Goal: Information Seeking & Learning: Learn about a topic

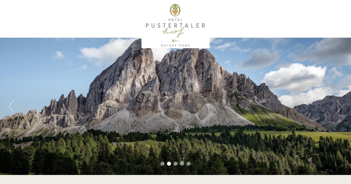
click at [14, 104] on button "Previous" at bounding box center [11, 106] width 5 height 13
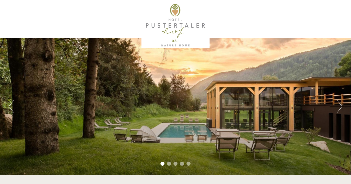
click at [340, 109] on button "Next" at bounding box center [339, 106] width 5 height 13
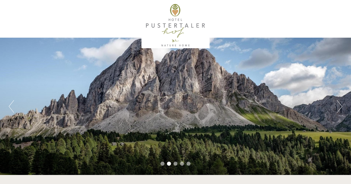
click at [340, 109] on button "Next" at bounding box center [339, 106] width 5 height 13
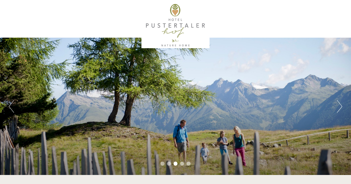
click at [340, 109] on button "Next" at bounding box center [339, 106] width 5 height 13
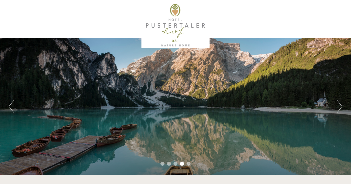
click at [340, 109] on button "Next" at bounding box center [339, 106] width 5 height 13
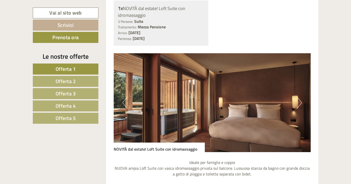
scroll to position [306, 0]
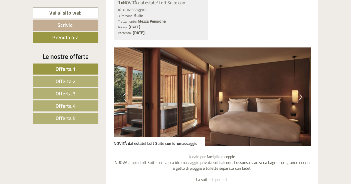
click at [301, 99] on button "Next" at bounding box center [299, 97] width 5 height 13
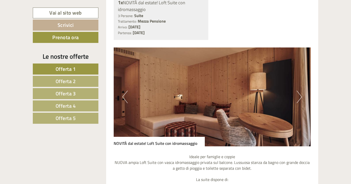
click at [301, 99] on button "Next" at bounding box center [299, 97] width 5 height 13
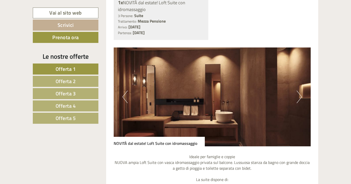
click at [301, 99] on button "Next" at bounding box center [299, 97] width 5 height 13
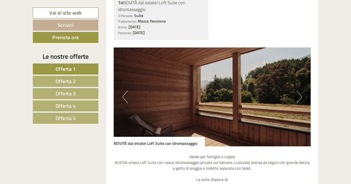
click at [301, 99] on button "Next" at bounding box center [299, 97] width 5 height 13
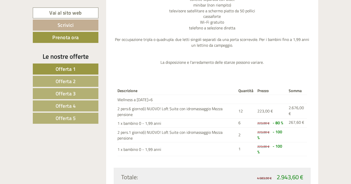
scroll to position [538, 0]
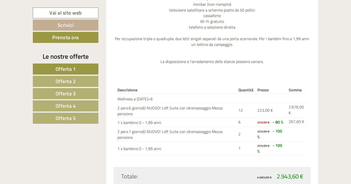
click at [66, 78] on span "Offerta 2" at bounding box center [66, 81] width 20 height 8
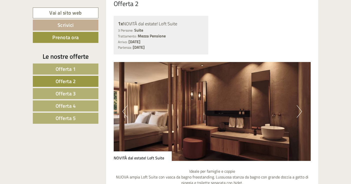
scroll to position [297, 0]
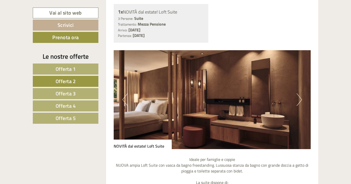
click at [300, 100] on button "Next" at bounding box center [299, 99] width 5 height 13
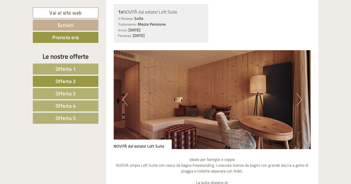
click at [300, 100] on button "Next" at bounding box center [299, 99] width 5 height 13
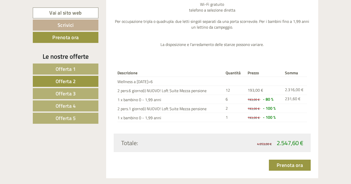
scroll to position [544, 0]
click at [82, 95] on link "Offerta 3" at bounding box center [66, 93] width 66 height 11
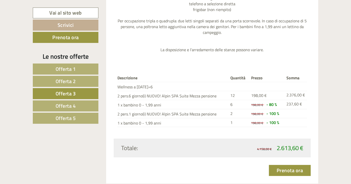
scroll to position [268, 0]
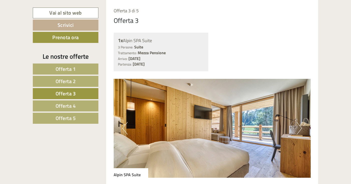
click at [302, 126] on button "Next" at bounding box center [299, 128] width 5 height 13
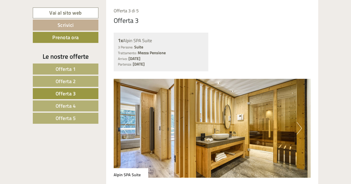
click at [299, 126] on button "Next" at bounding box center [299, 128] width 5 height 13
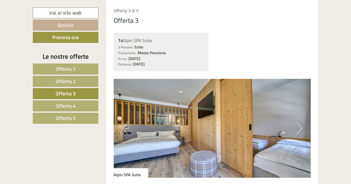
click at [299, 131] on button "Next" at bounding box center [299, 128] width 5 height 13
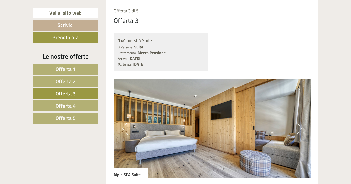
click at [299, 131] on button "Next" at bounding box center [299, 128] width 5 height 13
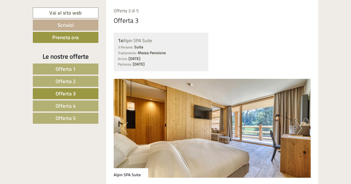
click at [299, 131] on button "Next" at bounding box center [299, 128] width 5 height 13
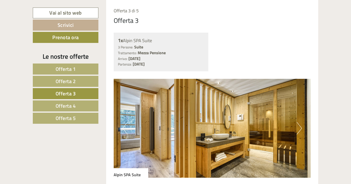
click at [299, 131] on button "Next" at bounding box center [299, 128] width 5 height 13
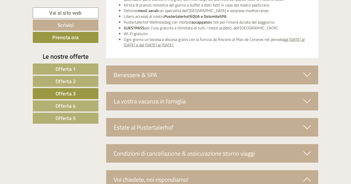
scroll to position [826, 0]
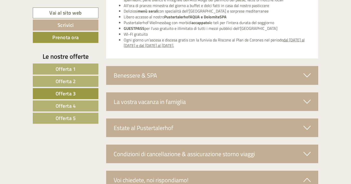
click at [313, 78] on div "Benessere & SPA" at bounding box center [212, 75] width 213 height 19
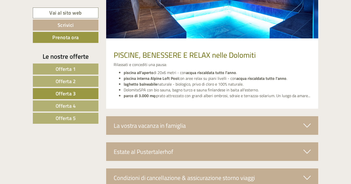
scroll to position [981, 0]
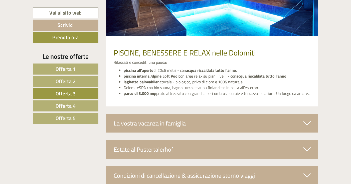
click at [186, 129] on div "La vostra vacanza in famiglia" at bounding box center [212, 123] width 213 height 19
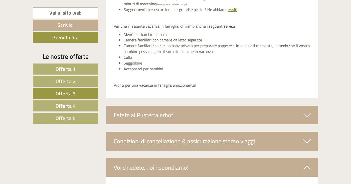
scroll to position [1148, 0]
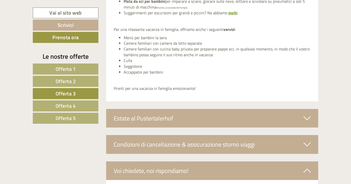
click at [70, 105] on span "Offerta 4" at bounding box center [66, 106] width 20 height 8
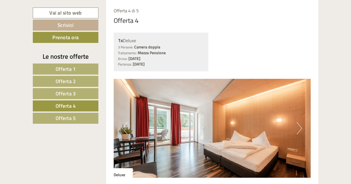
scroll to position [266, 0]
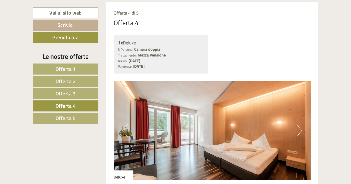
click at [79, 118] on link "Offerta 5" at bounding box center [66, 118] width 66 height 11
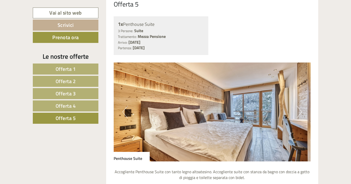
scroll to position [285, 0]
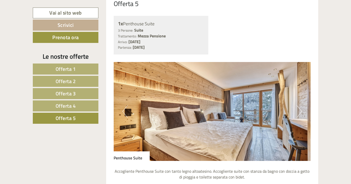
click at [301, 110] on button "Next" at bounding box center [299, 111] width 5 height 13
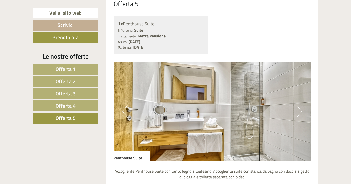
click at [301, 110] on button "Next" at bounding box center [299, 111] width 5 height 13
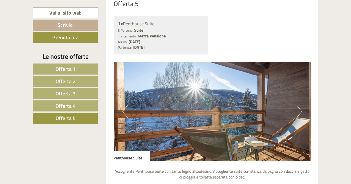
click at [301, 110] on button "Next" at bounding box center [299, 111] width 5 height 13
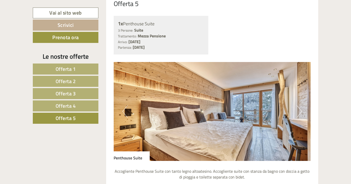
click at [301, 110] on button "Next" at bounding box center [299, 111] width 5 height 13
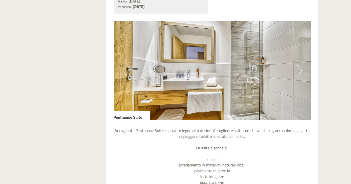
scroll to position [0, 0]
